Goal: Obtain resource: Download file/media

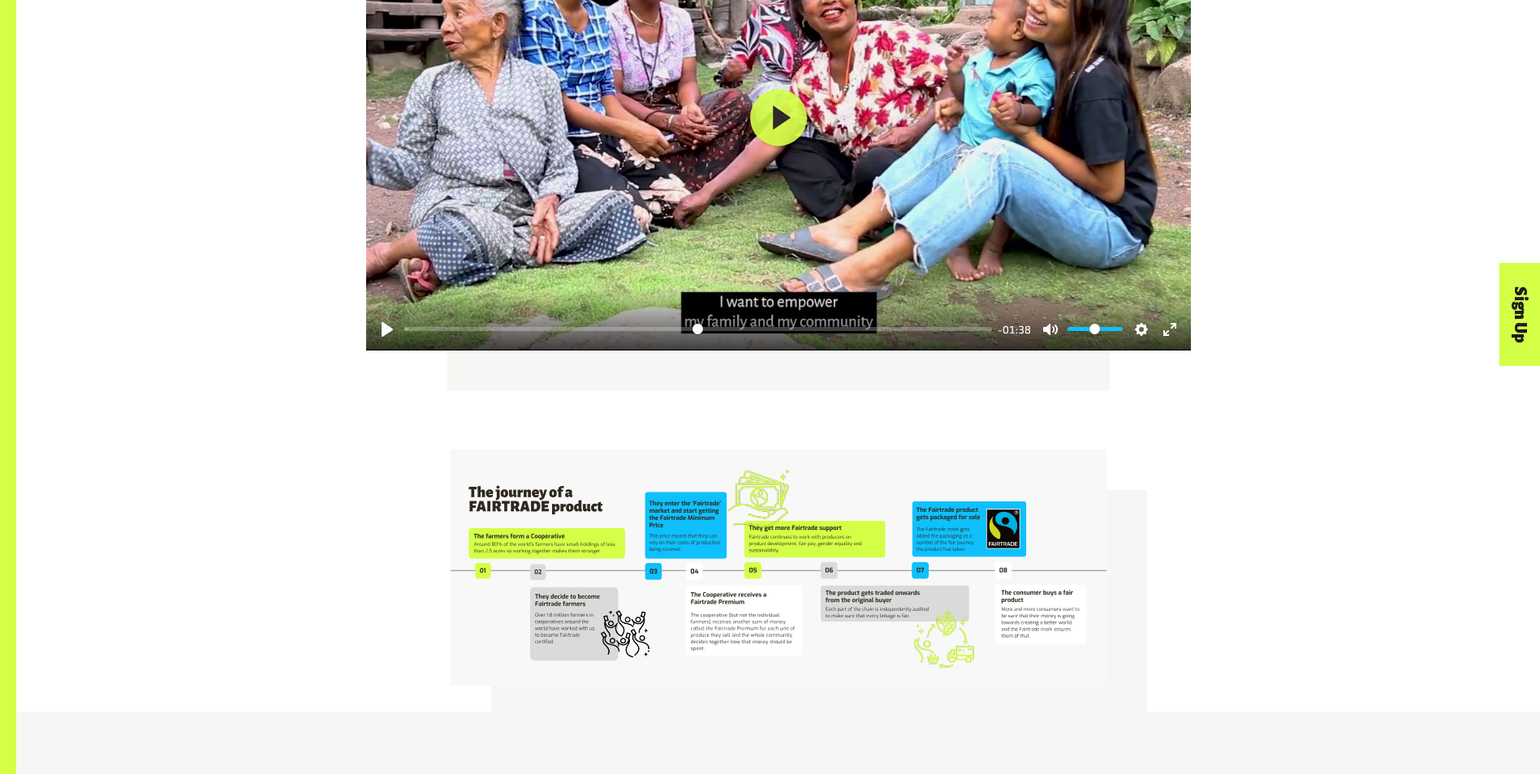
scroll to position [3165, 0]
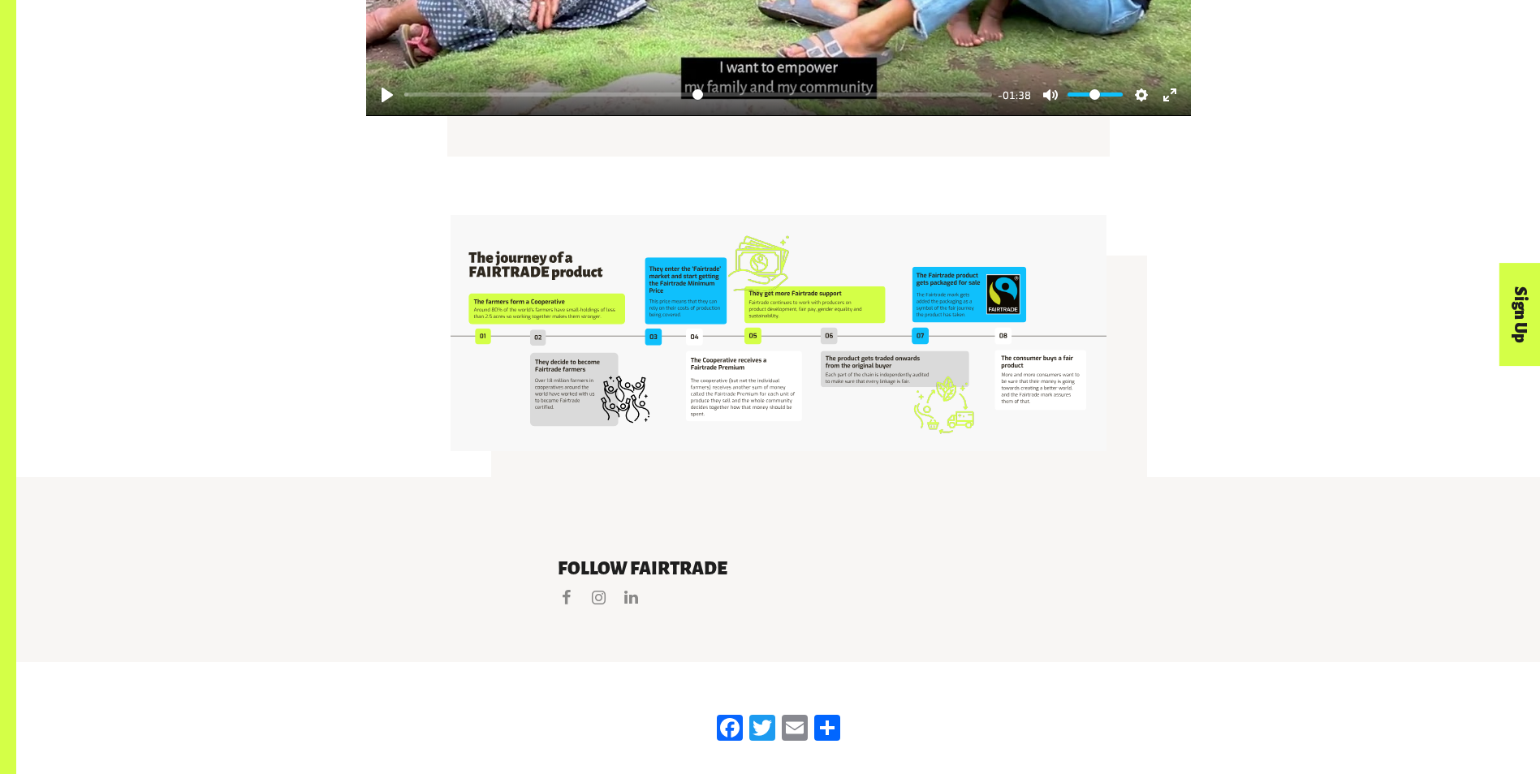
click at [858, 264] on img at bounding box center [778, 333] width 656 height 236
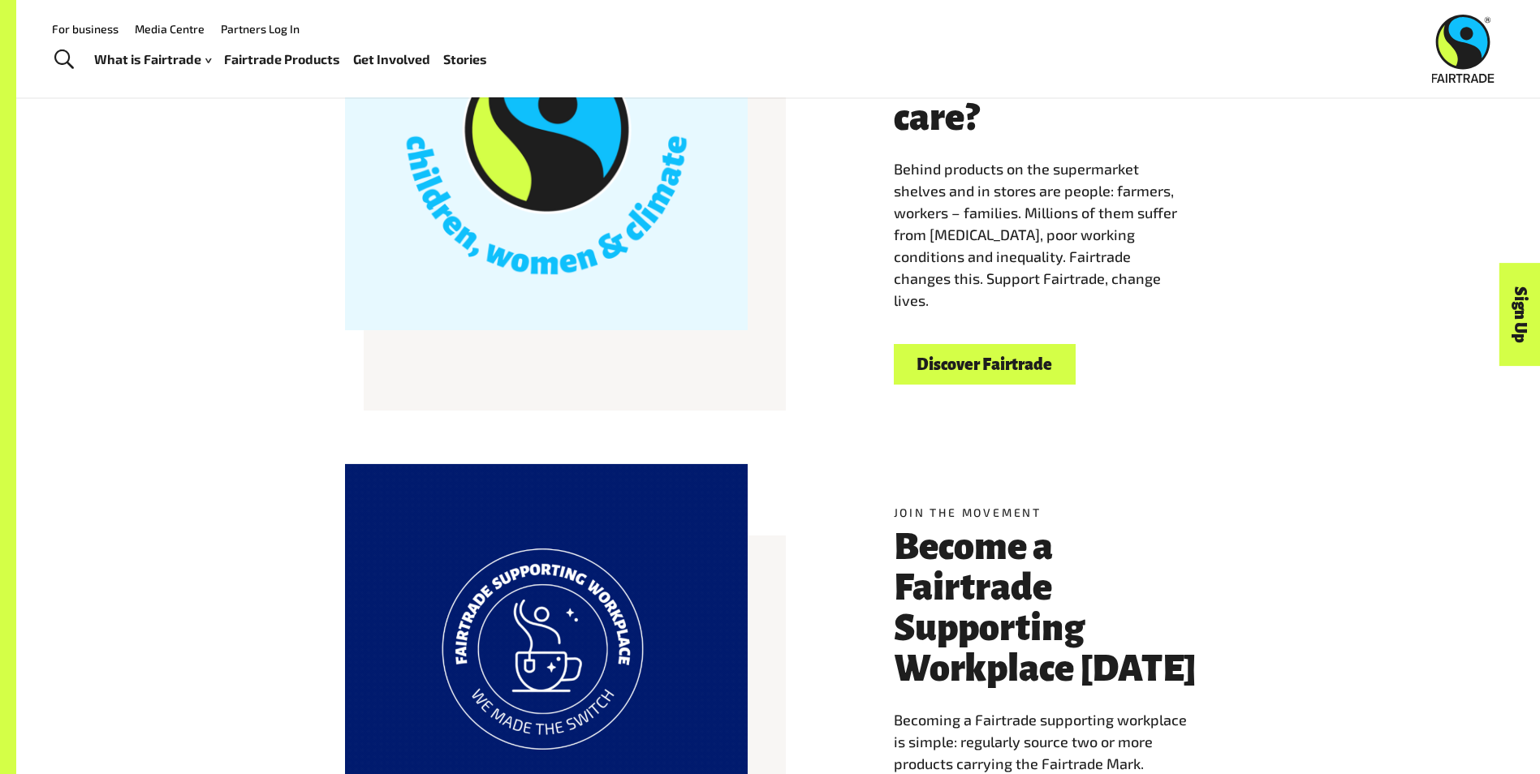
scroll to position [674, 0]
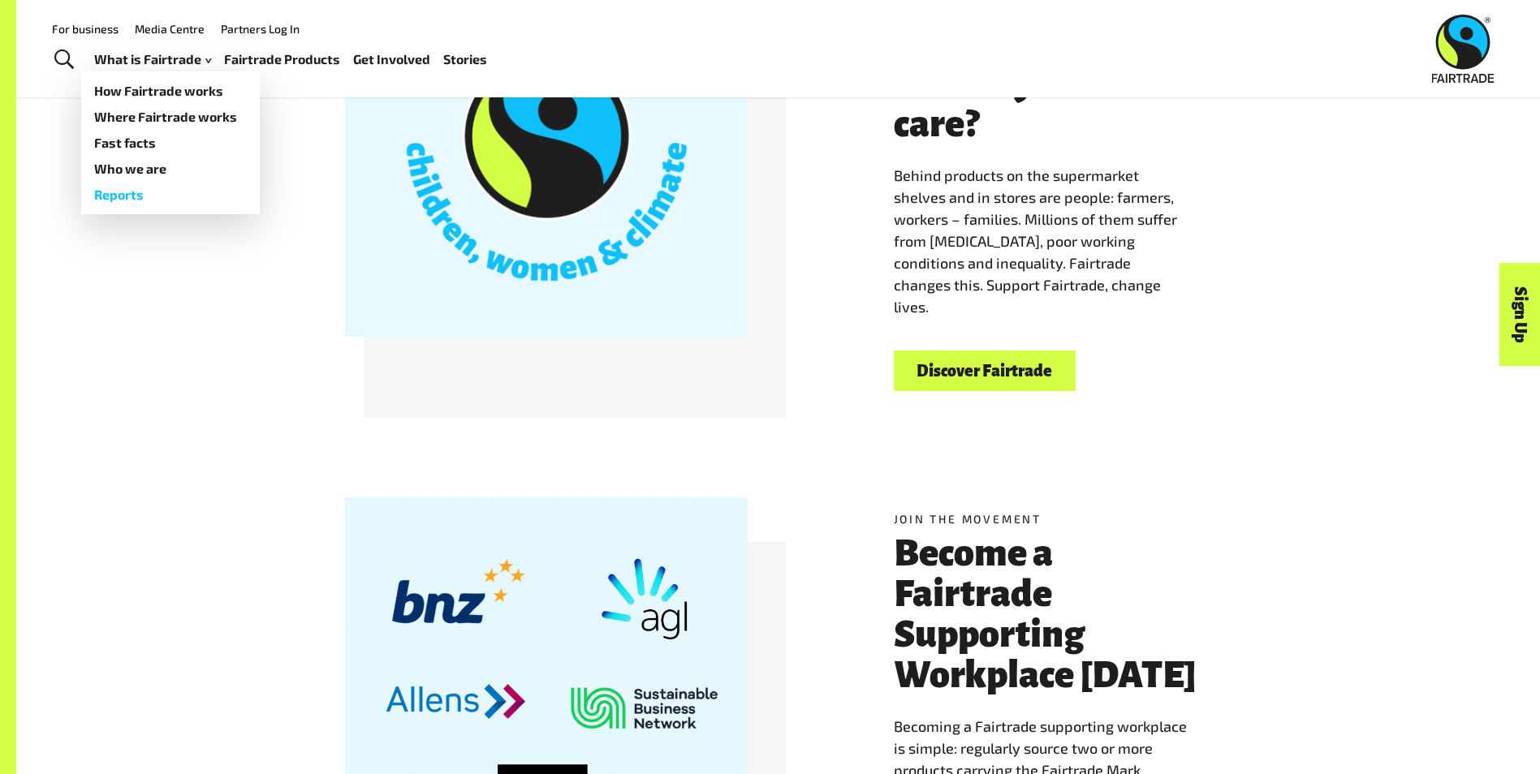
click at [128, 191] on link "Reports" at bounding box center [170, 195] width 179 height 26
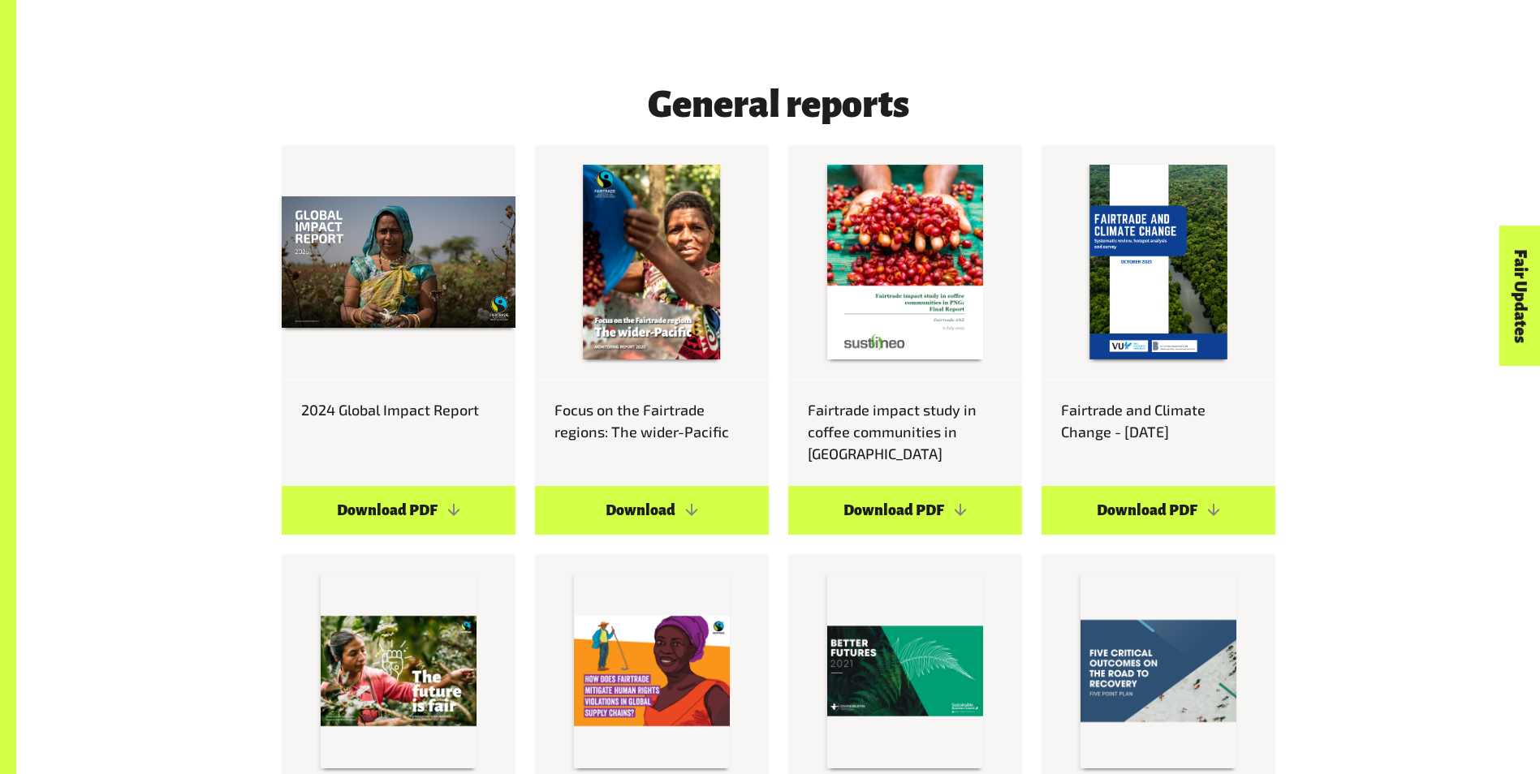
scroll to position [1055, 0]
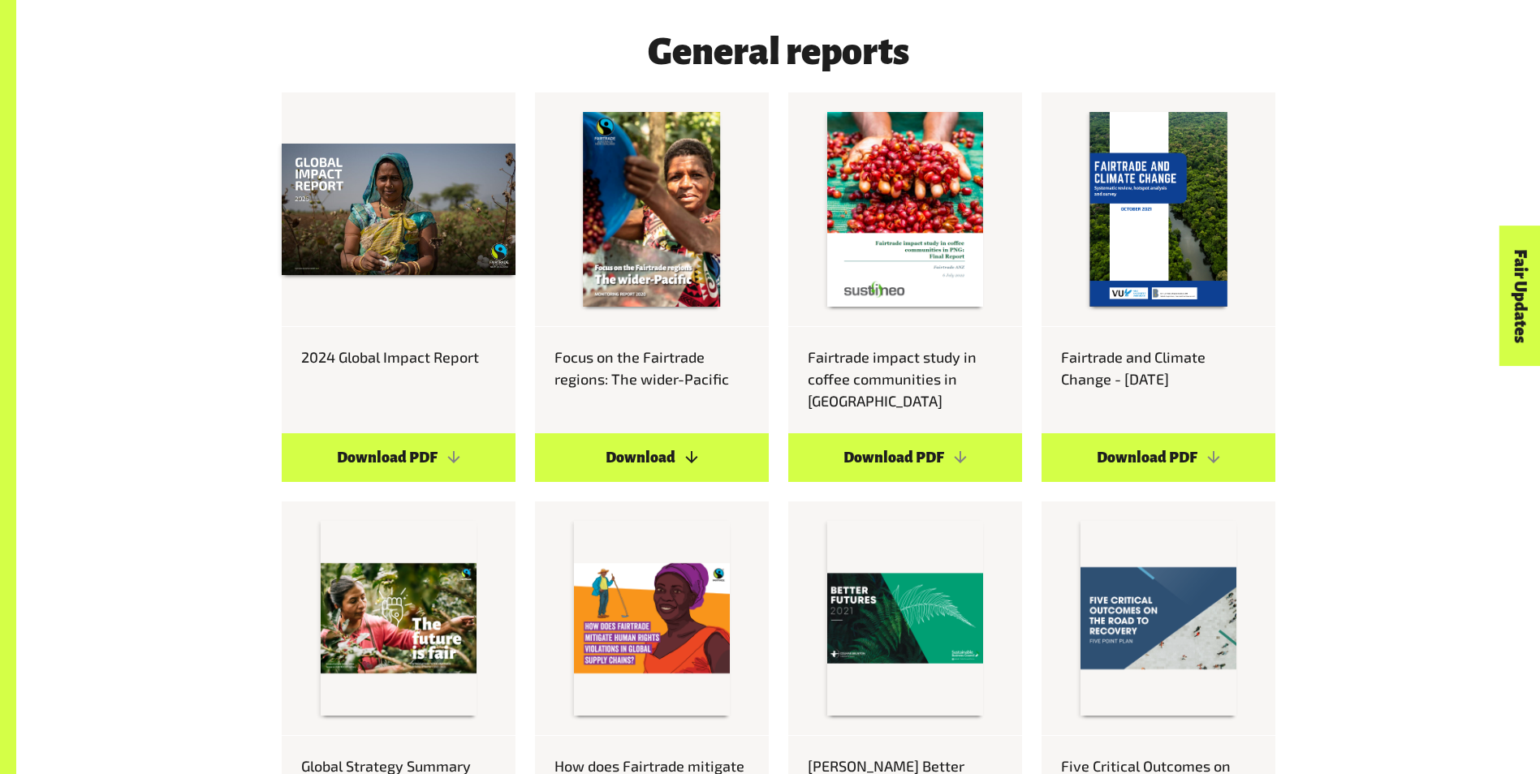
click at [631, 433] on link "Download" at bounding box center [652, 457] width 234 height 49
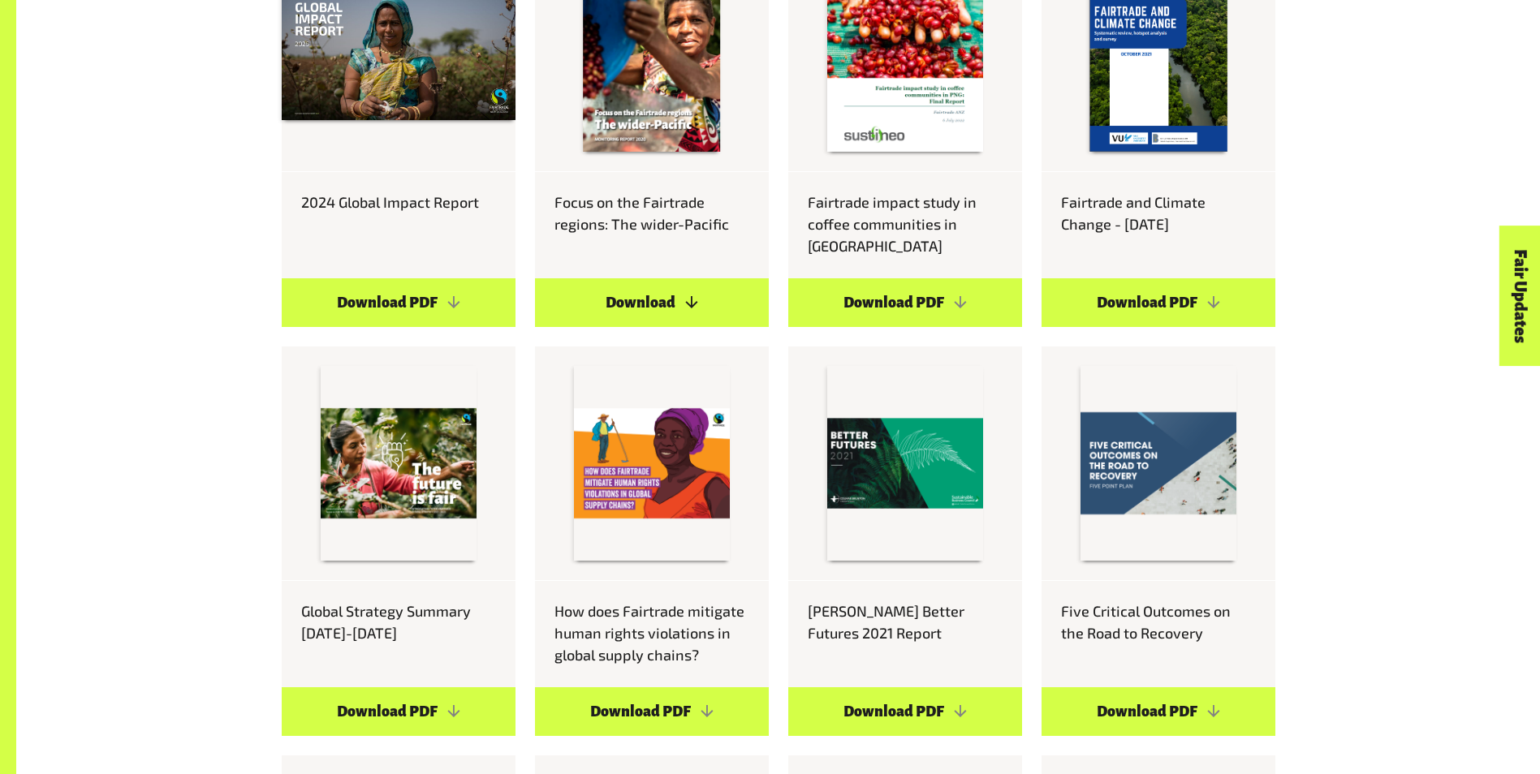
scroll to position [1217, 0]
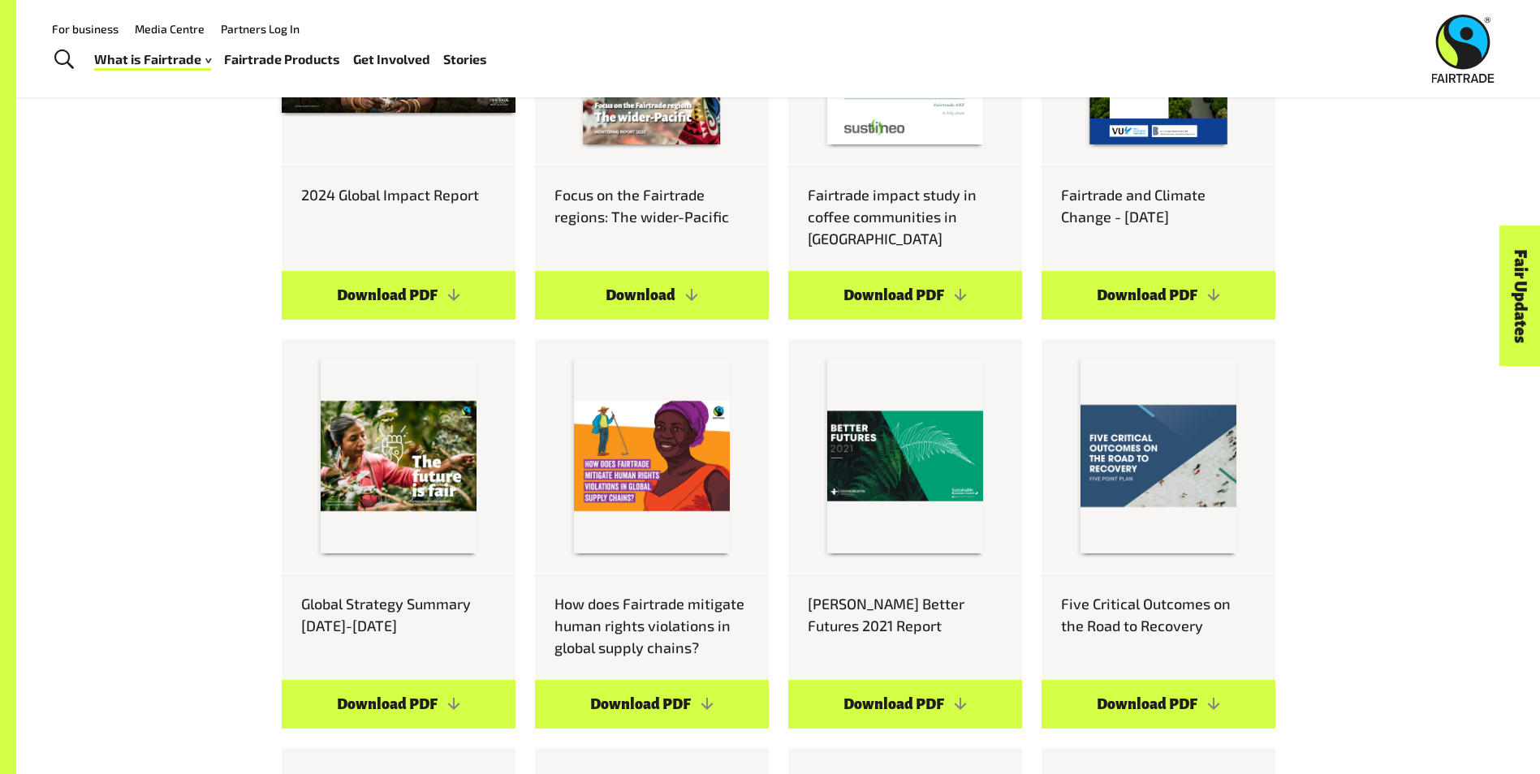
click at [182, 174] on div "General reports 2024 Global Impact Report Download PDF Focus on the Fairtrade r…" at bounding box center [777, 729] width 1523 height 1865
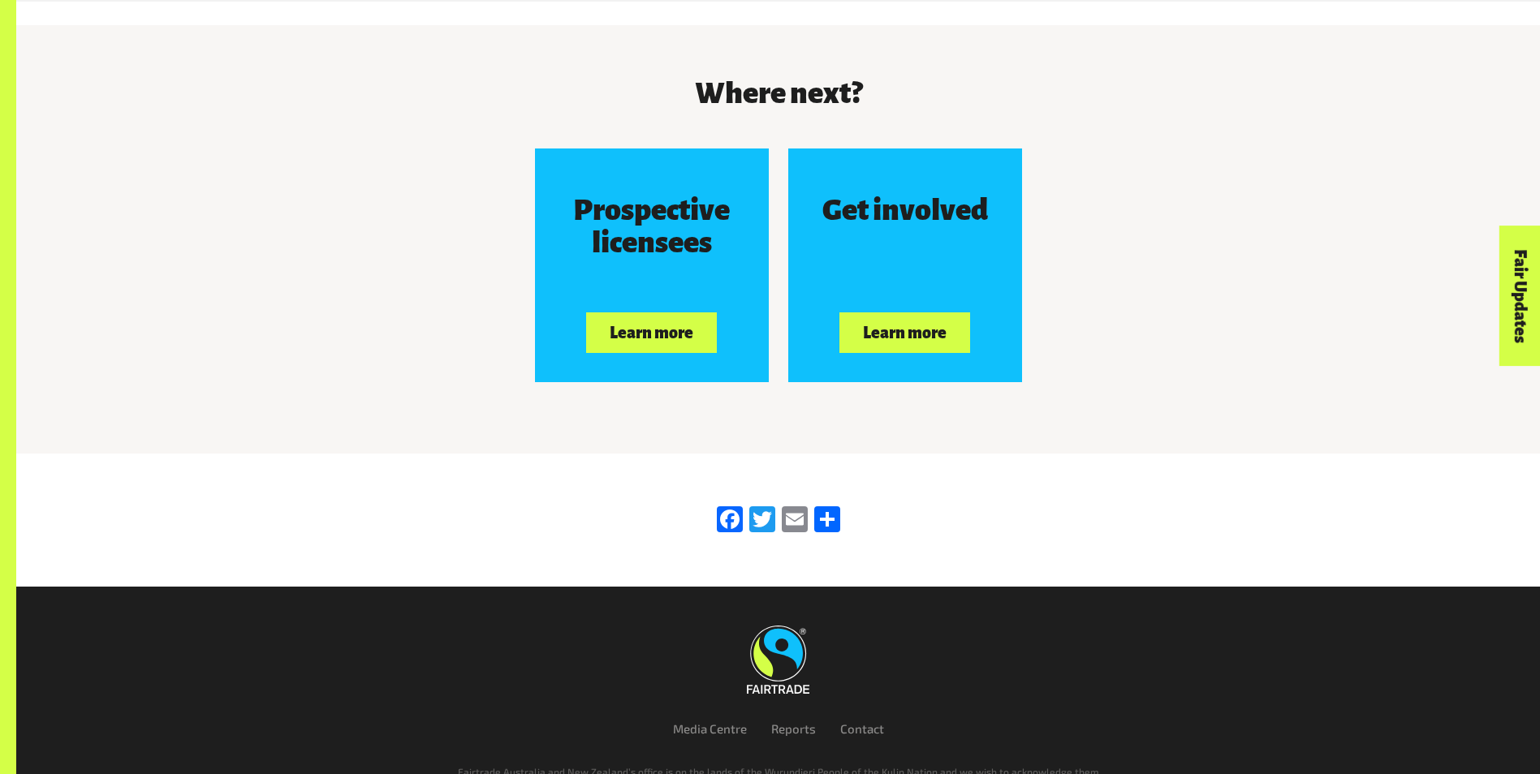
scroll to position [7487, 0]
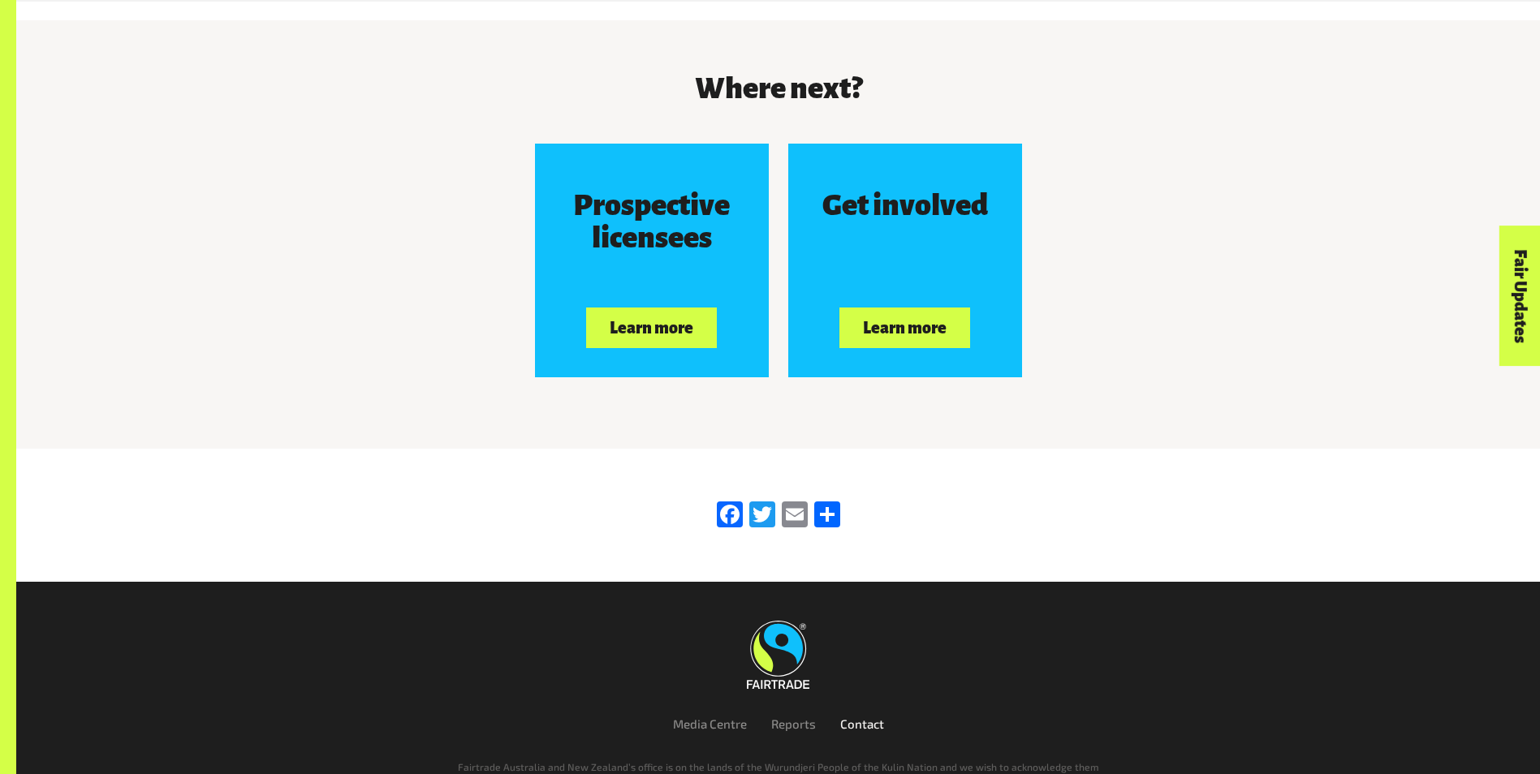
click at [852, 717] on link "Contact" at bounding box center [862, 724] width 44 height 15
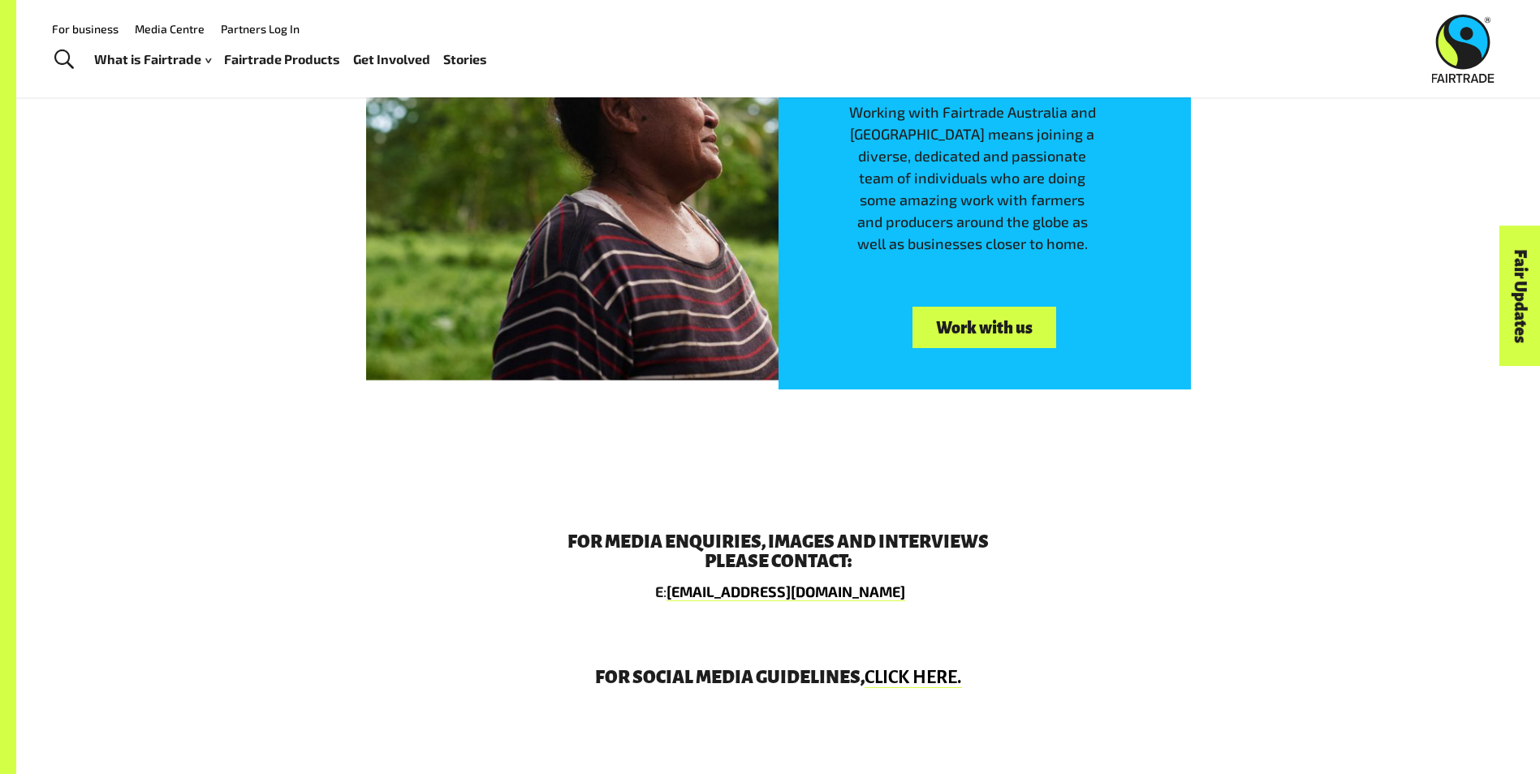
scroll to position [2395, 0]
